Goal: Task Accomplishment & Management: Use online tool/utility

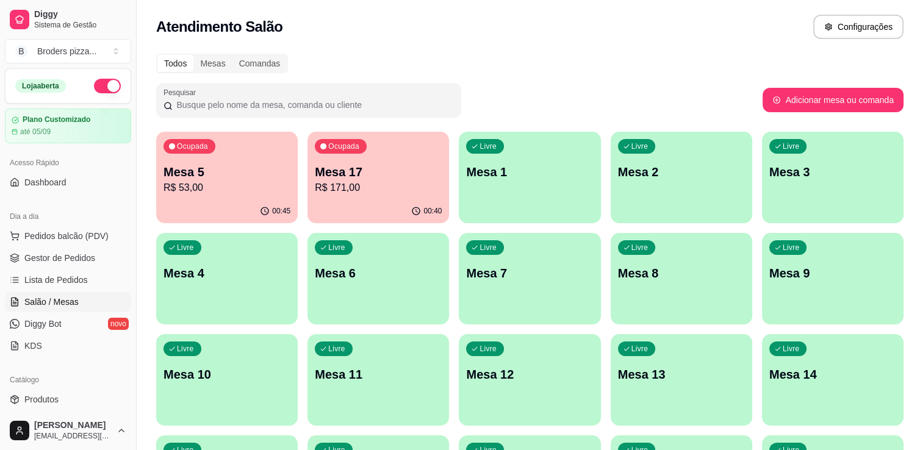
click at [210, 186] on p "R$ 53,00" at bounding box center [227, 188] width 127 height 15
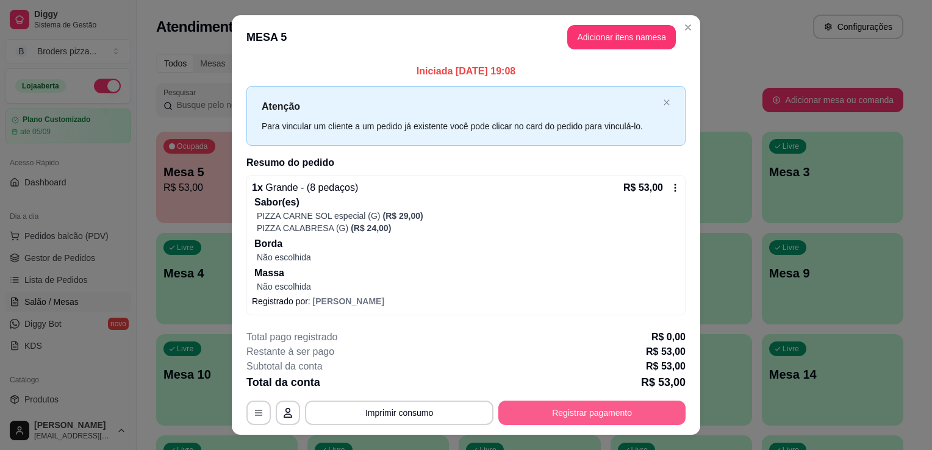
click at [595, 403] on button "Registrar pagamento" at bounding box center [592, 413] width 187 height 24
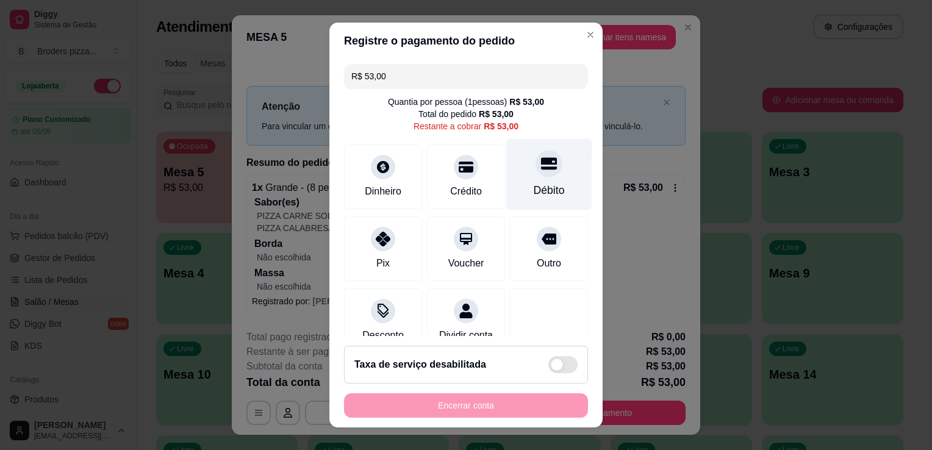
click at [510, 184] on div "Débito" at bounding box center [549, 174] width 86 height 71
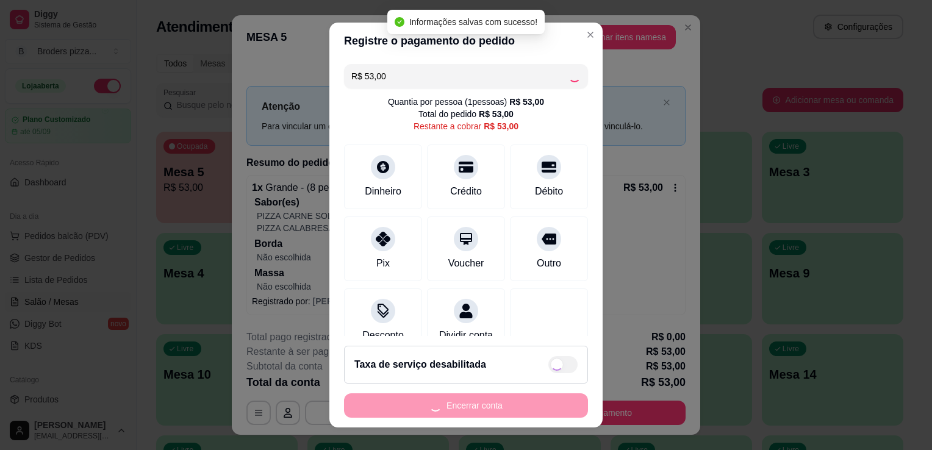
type input "R$ 0,00"
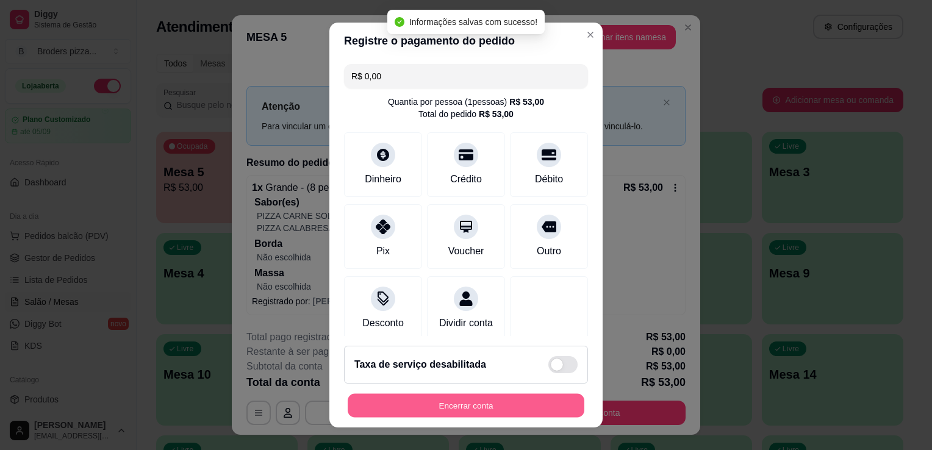
click at [459, 409] on button "Encerrar conta" at bounding box center [466, 406] width 237 height 24
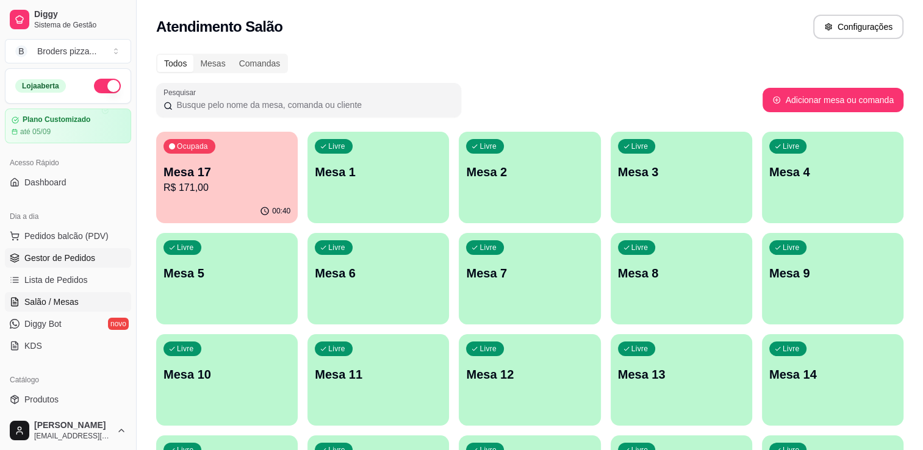
click at [53, 250] on link "Gestor de Pedidos" at bounding box center [68, 258] width 126 height 20
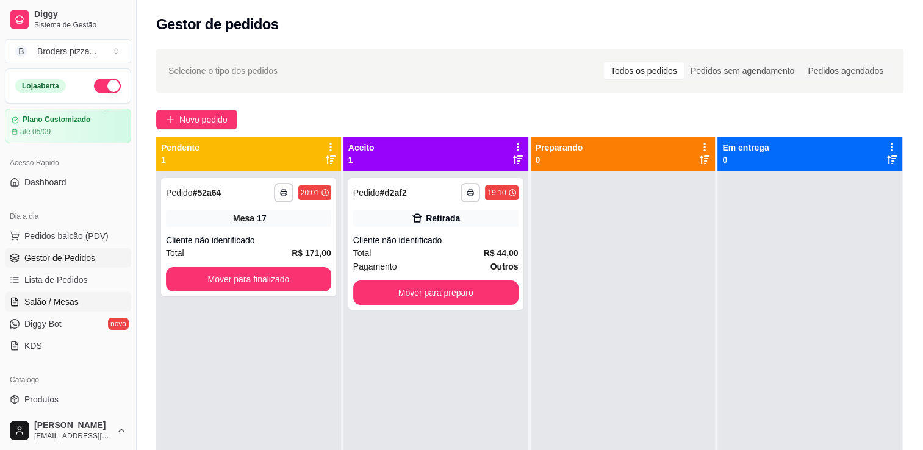
click at [24, 298] on link "Salão / Mesas" at bounding box center [68, 302] width 126 height 20
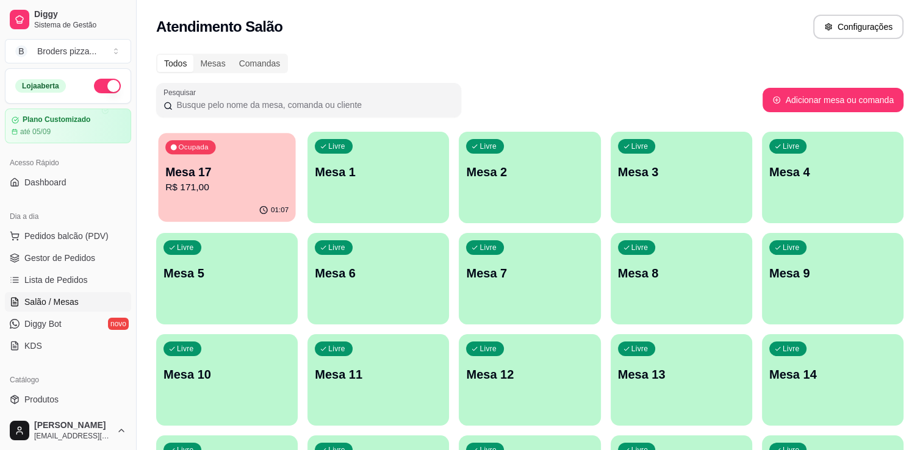
click at [203, 170] on p "Mesa 17" at bounding box center [226, 172] width 123 height 16
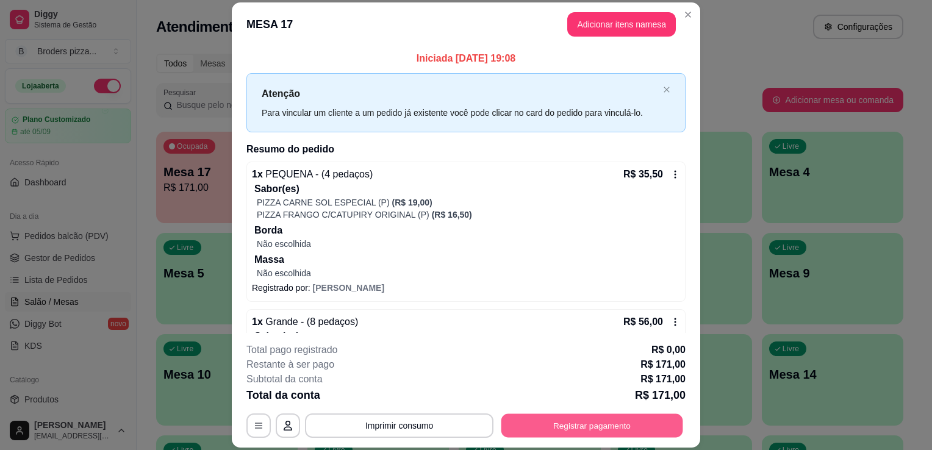
click at [607, 431] on button "Registrar pagamento" at bounding box center [593, 426] width 182 height 24
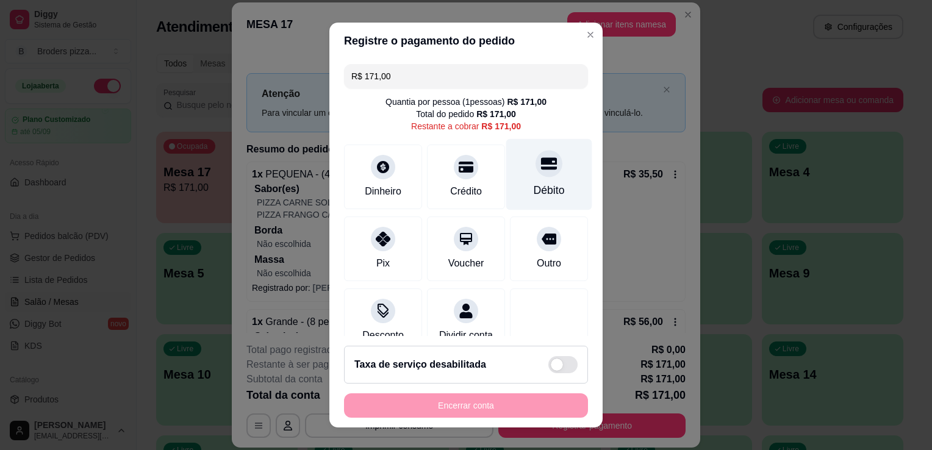
click at [546, 175] on div "Débito" at bounding box center [549, 174] width 86 height 71
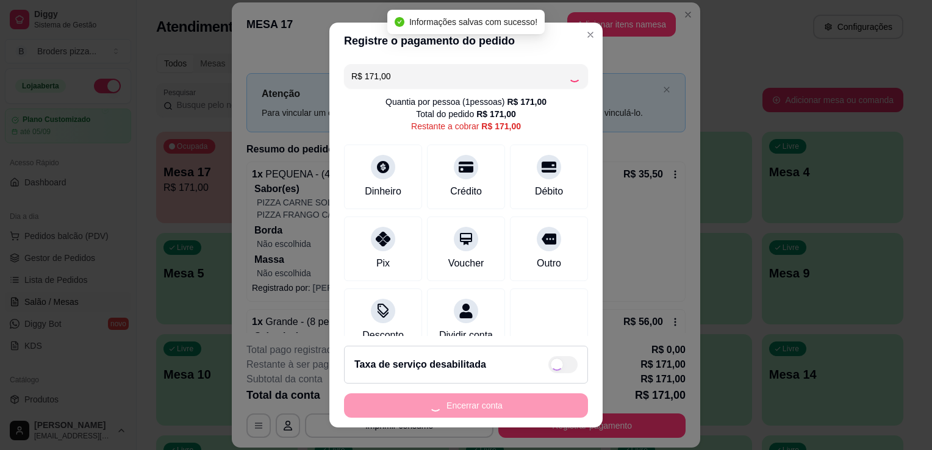
type input "R$ 0,00"
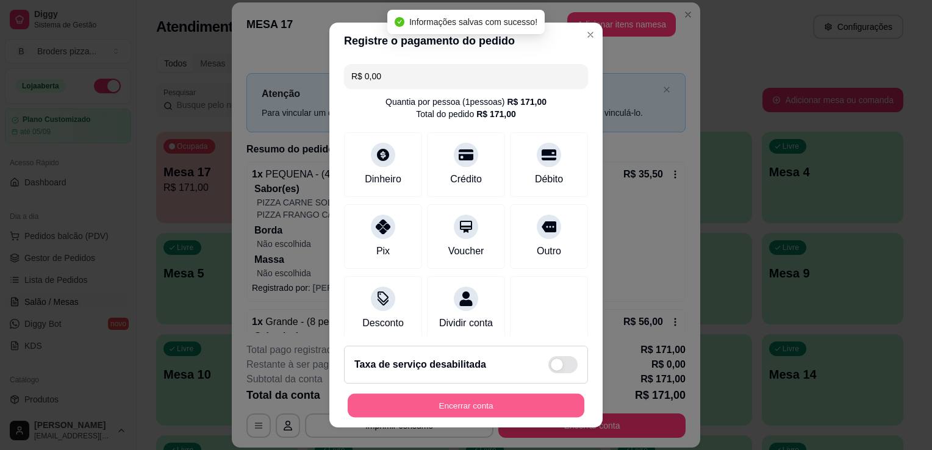
click at [508, 406] on button "Encerrar conta" at bounding box center [466, 406] width 237 height 24
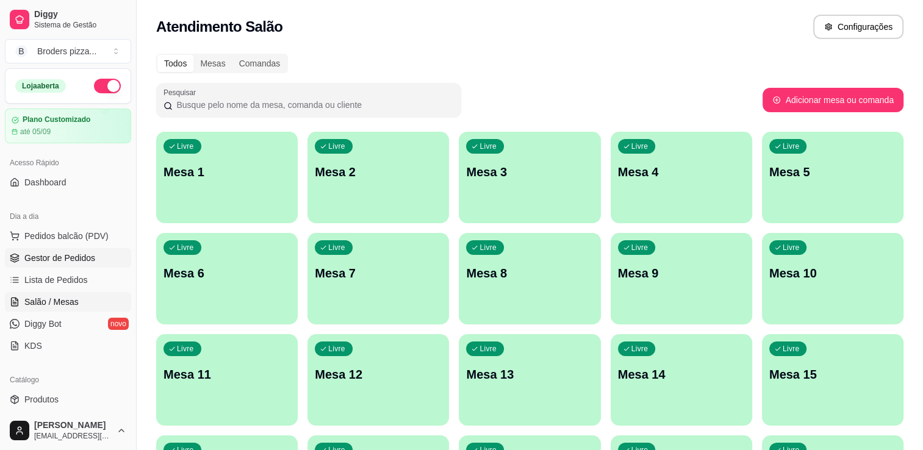
click at [56, 260] on span "Gestor de Pedidos" at bounding box center [59, 258] width 71 height 12
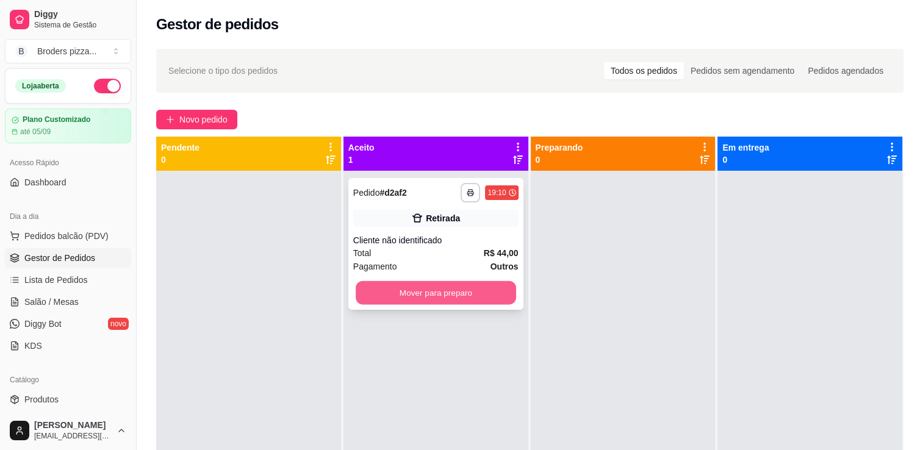
click at [444, 301] on button "Mover para preparo" at bounding box center [436, 293] width 160 height 24
